Goal: Task Accomplishment & Management: Complete application form

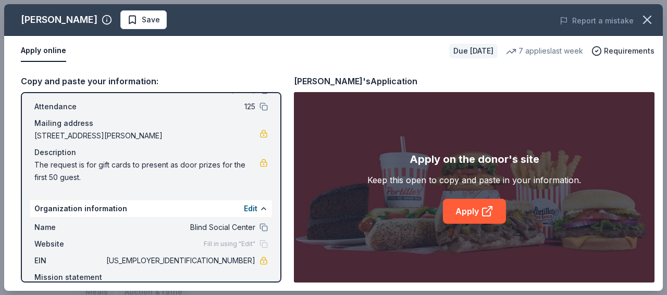
scroll to position [3, 0]
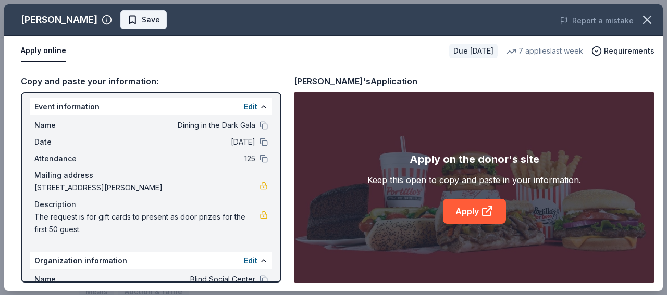
click at [120, 13] on button "Save" at bounding box center [143, 19] width 46 height 19
click at [108, 13] on div "[PERSON_NAME] Save" at bounding box center [201, 19] width 395 height 19
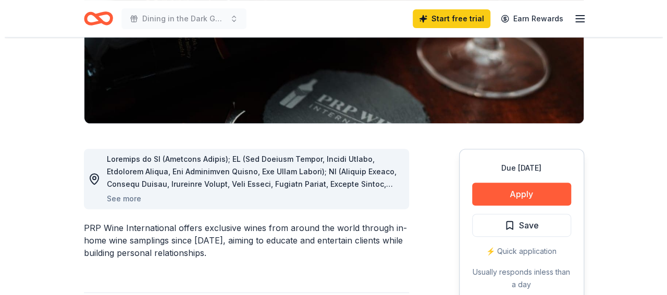
scroll to position [217, 0]
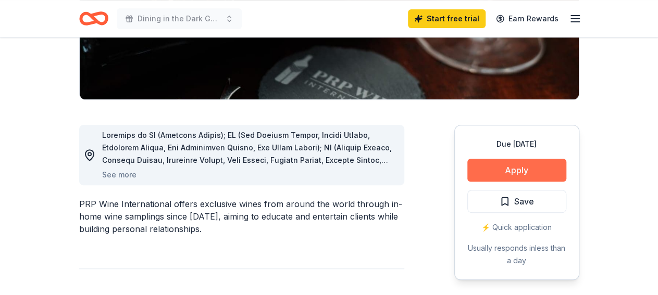
click at [507, 164] on button "Apply" at bounding box center [516, 170] width 99 height 23
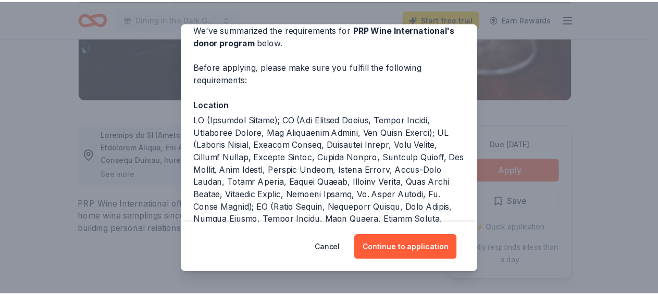
scroll to position [49, 0]
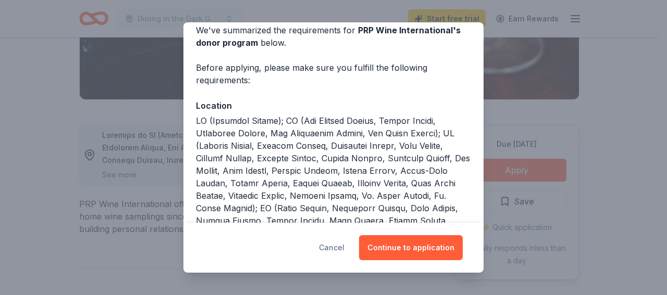
click at [335, 244] on button "Cancel" at bounding box center [332, 248] width 26 height 25
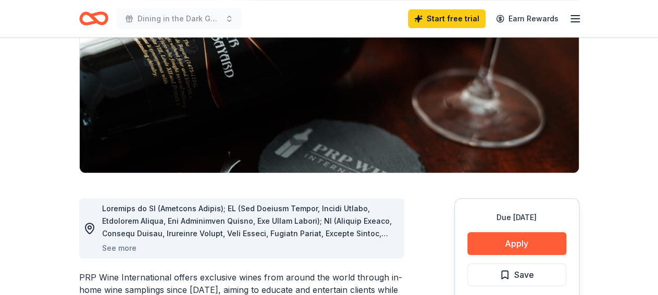
scroll to position [0, 0]
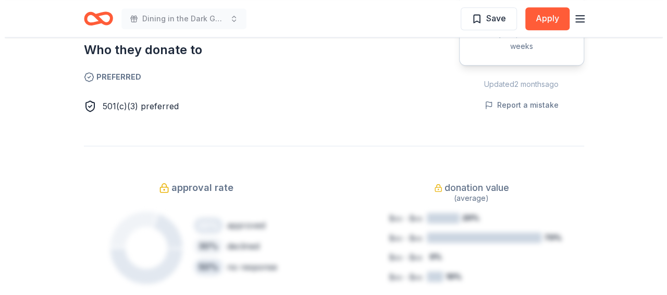
scroll to position [434, 0]
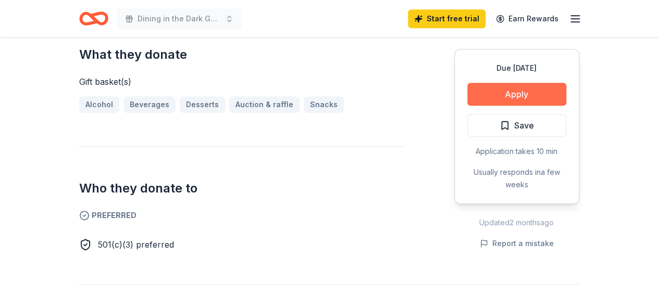
click at [513, 87] on button "Apply" at bounding box center [516, 94] width 99 height 23
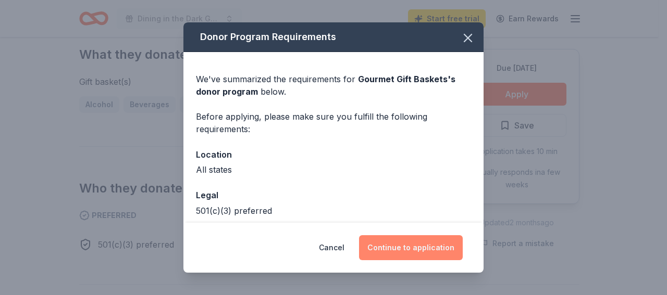
click at [408, 243] on button "Continue to application" at bounding box center [411, 248] width 104 height 25
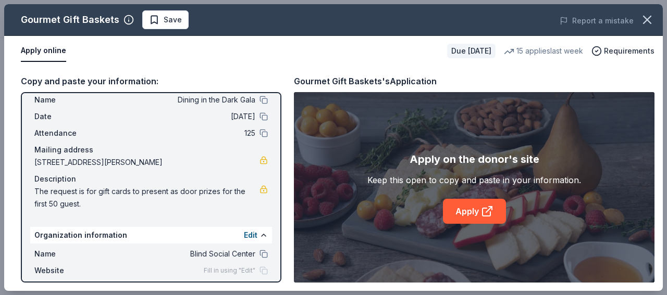
scroll to position [3, 0]
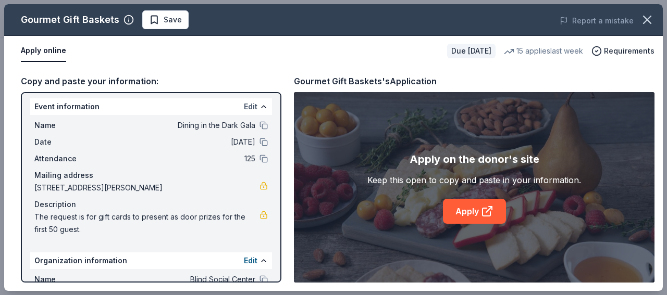
click at [244, 107] on button "Edit" at bounding box center [251, 107] width 14 height 13
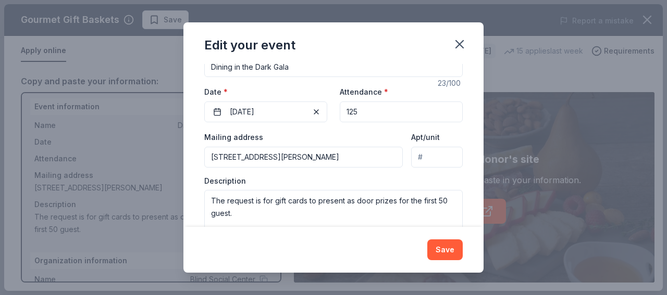
scroll to position [132, 0]
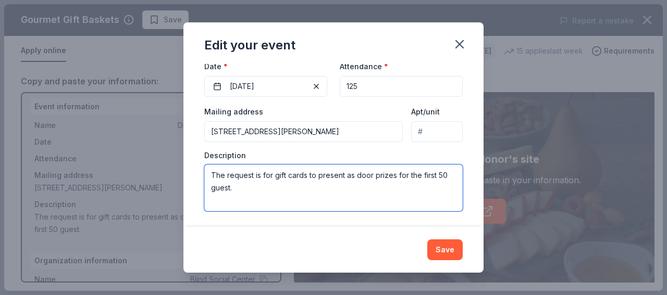
click at [286, 176] on textarea "The request is for gift cards to present as door prizes for the first 50 guest." at bounding box center [333, 188] width 258 height 47
click at [274, 175] on textarea "The request is for gift baskets to present as door prizes for the first 50 gues…" at bounding box center [333, 188] width 258 height 47
type textarea "The request is for 5 large gift baskets to present as auction items."
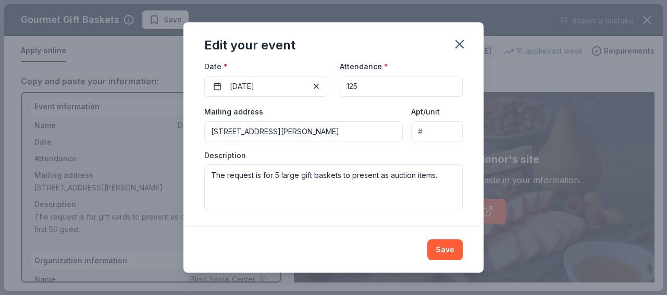
click at [443, 248] on button "Save" at bounding box center [444, 250] width 35 height 21
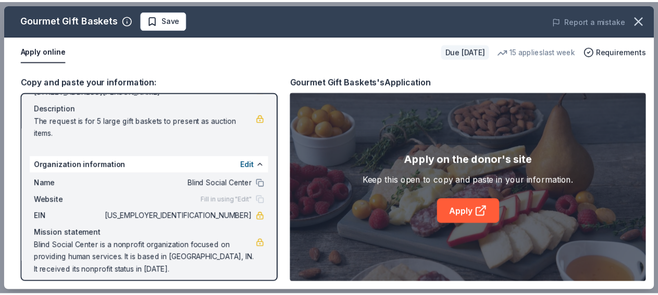
scroll to position [107, 0]
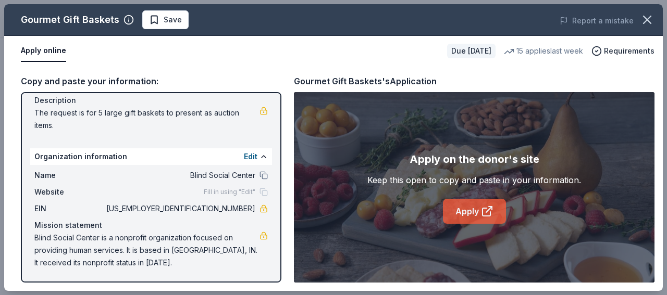
click at [476, 207] on link "Apply" at bounding box center [474, 211] width 63 height 25
click at [643, 13] on icon "button" at bounding box center [647, 20] width 15 height 15
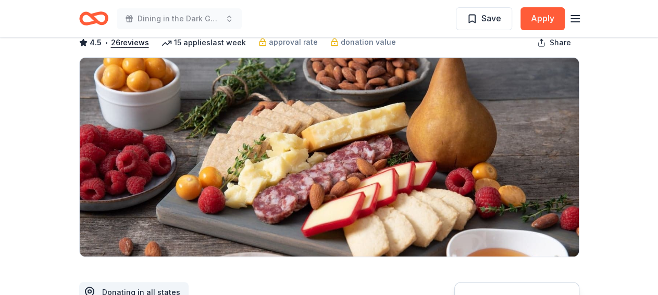
scroll to position [0, 0]
